Goal: Information Seeking & Learning: Learn about a topic

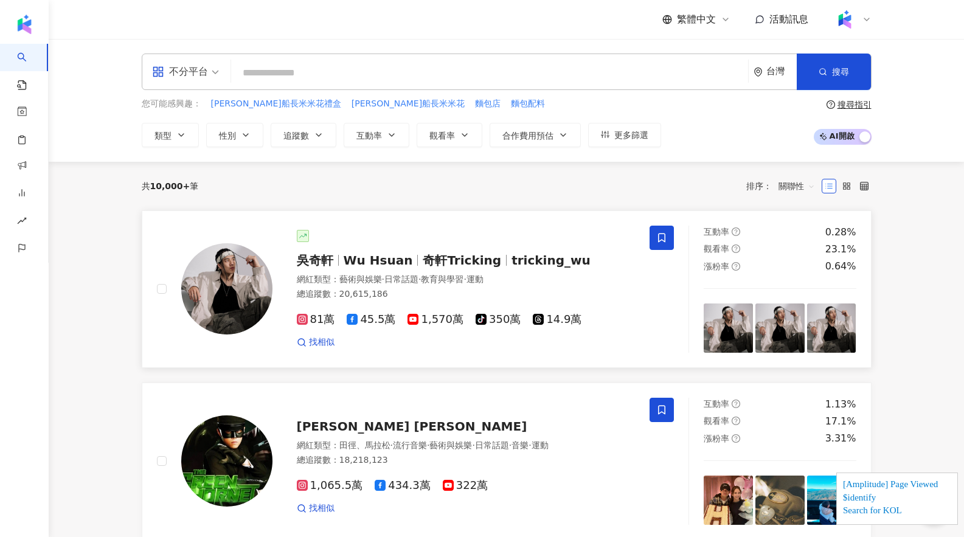
click at [225, 280] on img at bounding box center [226, 288] width 91 height 91
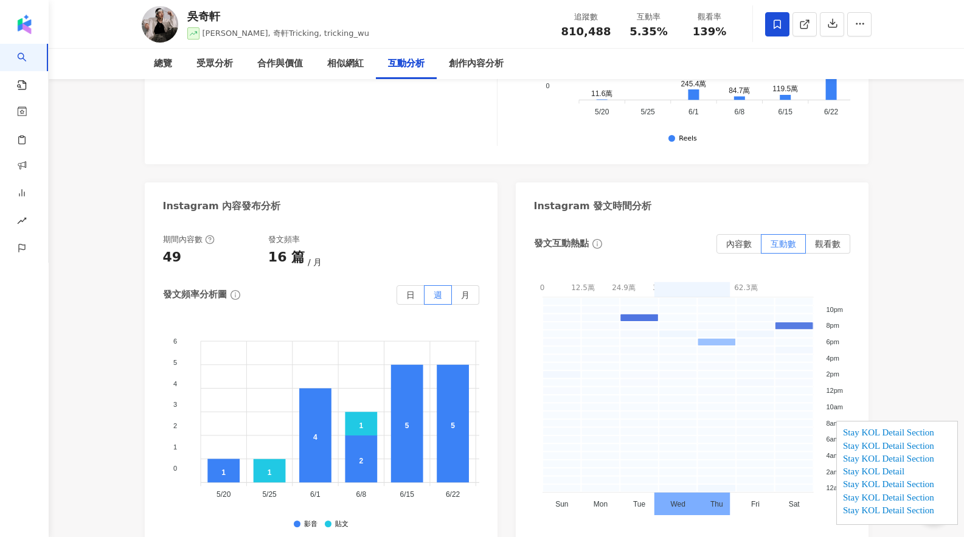
scroll to position [3066, 0]
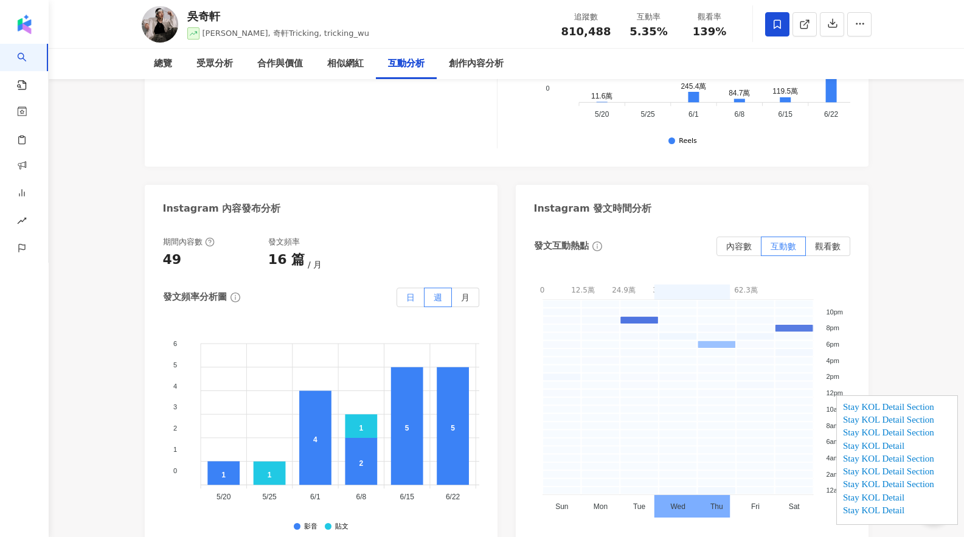
click at [404, 288] on label "日" at bounding box center [410, 297] width 28 height 19
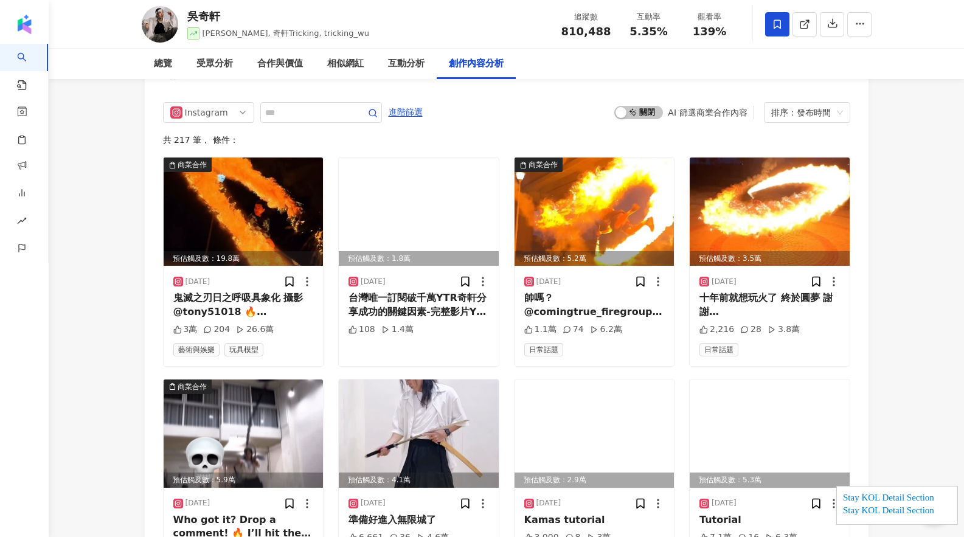
scroll to position [3968, 0]
